Goal: Task Accomplishment & Management: Manage account settings

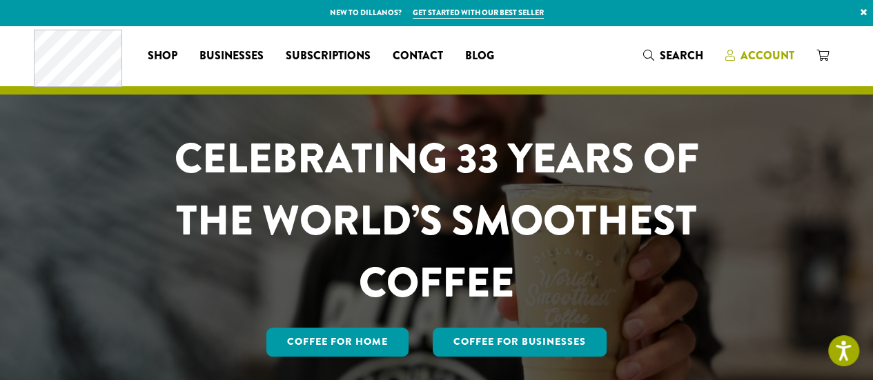
click at [765, 55] on span "Account" at bounding box center [768, 56] width 54 height 16
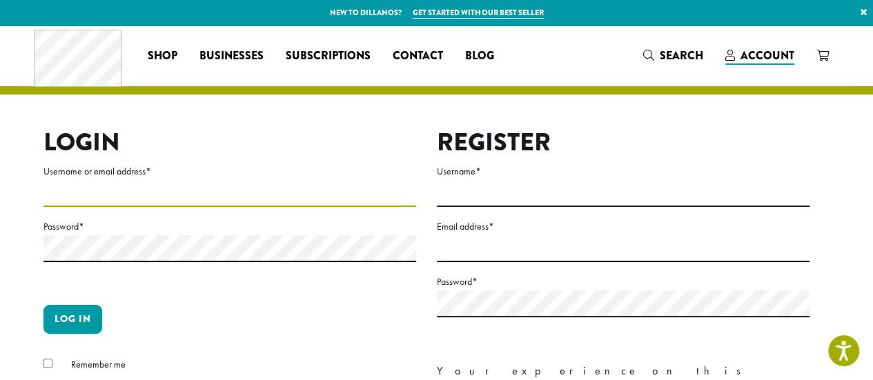
click at [294, 191] on input "Username or email address *" at bounding box center [229, 193] width 373 height 27
type input "**********"
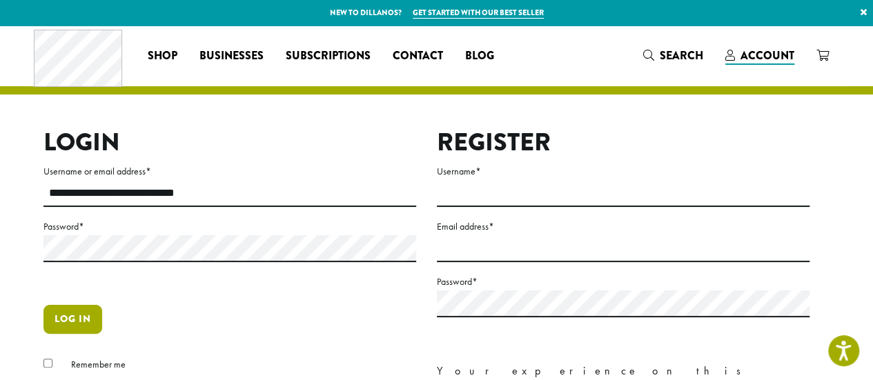
click at [82, 316] on button "Log in" at bounding box center [72, 319] width 59 height 29
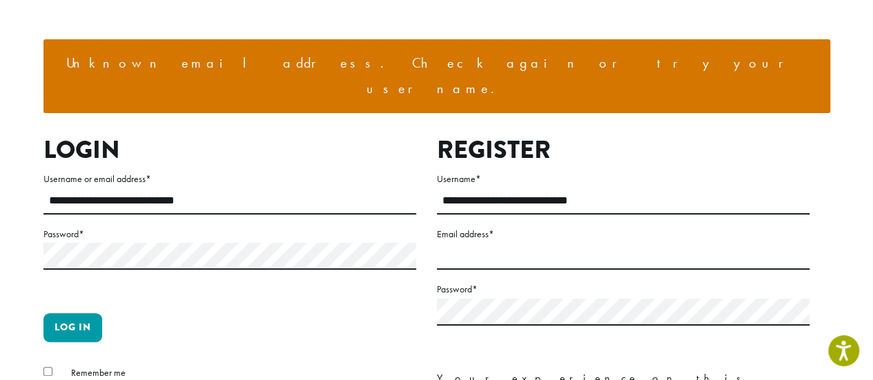
scroll to position [113, 0]
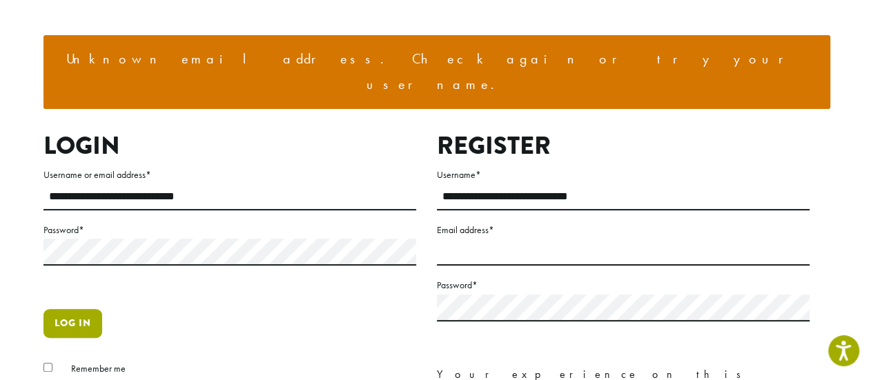
click at [64, 309] on button "Log in" at bounding box center [72, 323] width 59 height 29
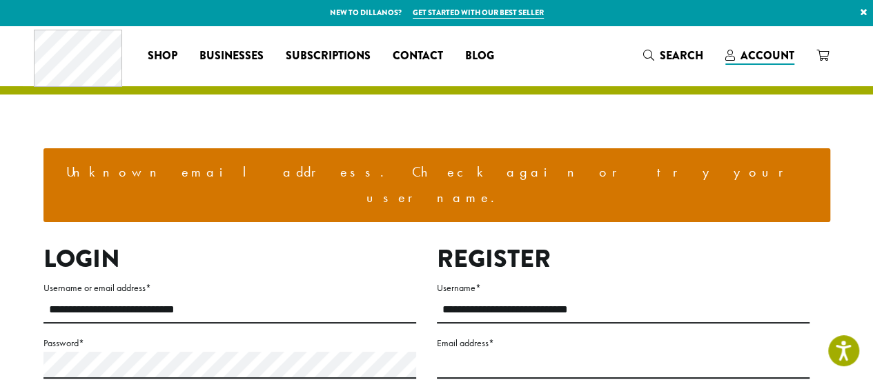
scroll to position [1, 0]
